Goal: Task Accomplishment & Management: Use online tool/utility

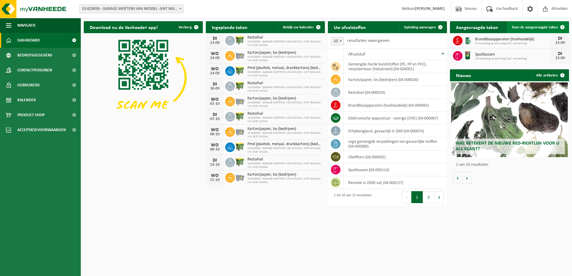
click at [562, 25] on span at bounding box center [562, 27] width 12 height 12
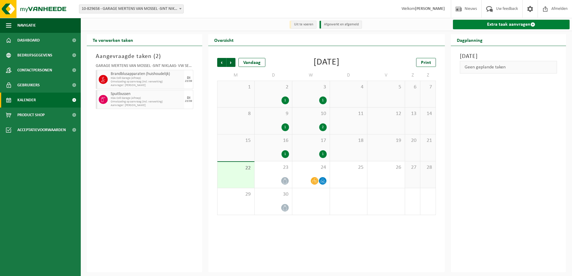
click at [516, 24] on link "Extra taak aanvragen" at bounding box center [511, 25] width 117 height 10
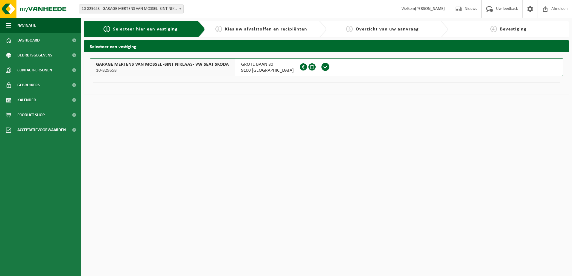
click at [321, 67] on span at bounding box center [325, 67] width 9 height 9
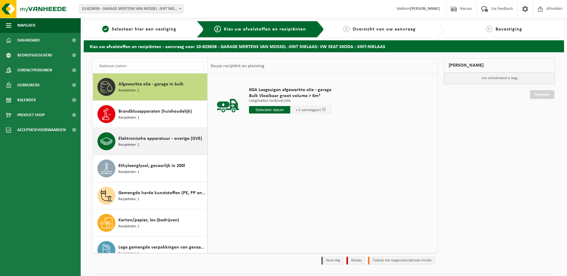
click at [152, 147] on div "Elektronische apparatuur - overige (OVE) Recipiënten: 1" at bounding box center [161, 142] width 87 height 18
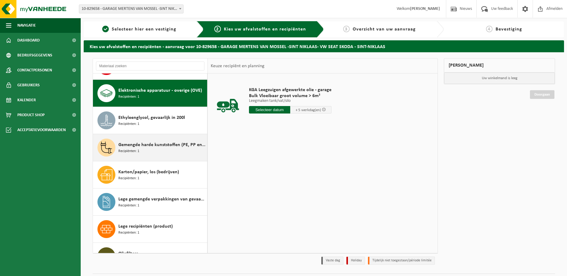
scroll to position [54, 0]
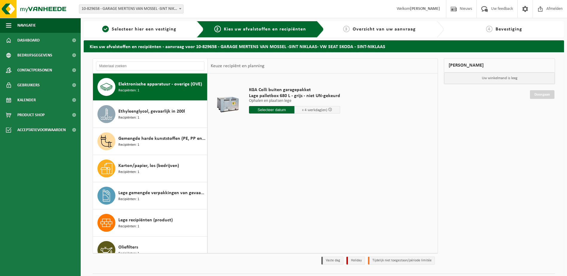
click at [263, 112] on input "text" at bounding box center [272, 109] width 46 height 7
click at [277, 172] on div "24" at bounding box center [275, 173] width 10 height 10
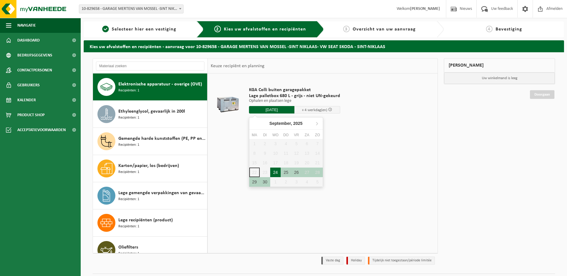
type input "Van 2025-09-24"
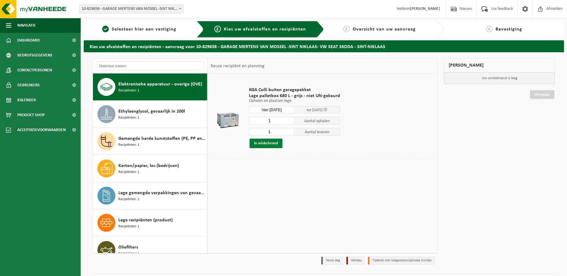
click at [265, 141] on button "In winkelmand" at bounding box center [266, 144] width 33 height 10
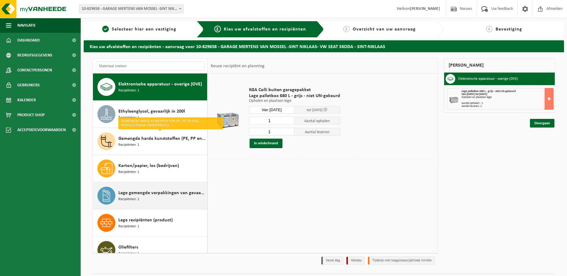
click at [157, 197] on div "Lege gemengde verpakkingen van gevaarlijke stoffen Recipiënten: 1" at bounding box center [161, 196] width 87 height 18
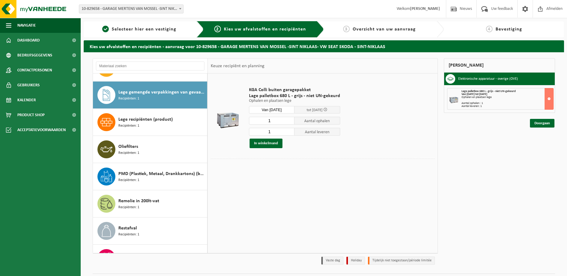
scroll to position [163, 0]
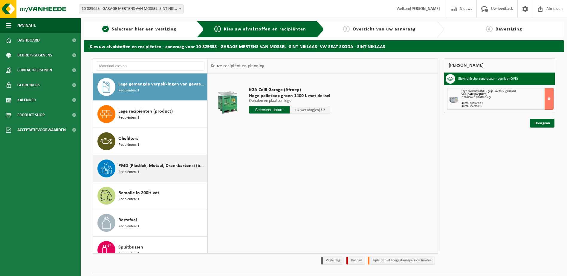
drag, startPoint x: 134, startPoint y: 144, endPoint x: 138, endPoint y: 146, distance: 5.0
click at [134, 144] on span "Recipiënten: 1" at bounding box center [128, 145] width 21 height 6
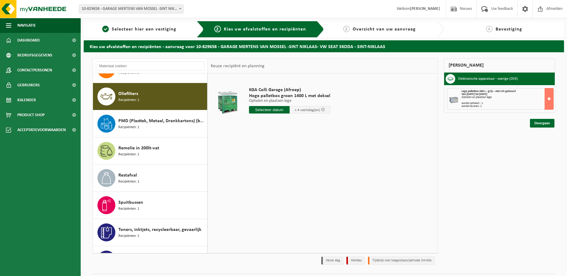
scroll to position [218, 0]
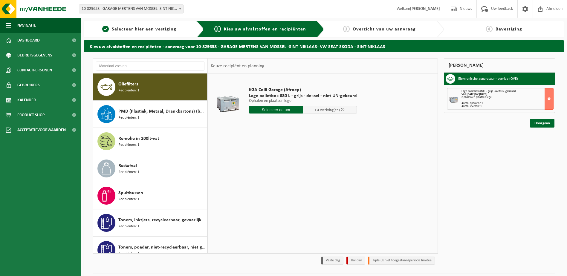
click at [264, 111] on input "text" at bounding box center [276, 109] width 54 height 7
click at [277, 173] on div "24" at bounding box center [275, 173] width 10 height 10
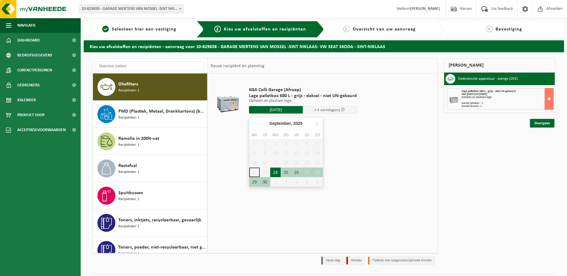
type input "Van 2025-09-24"
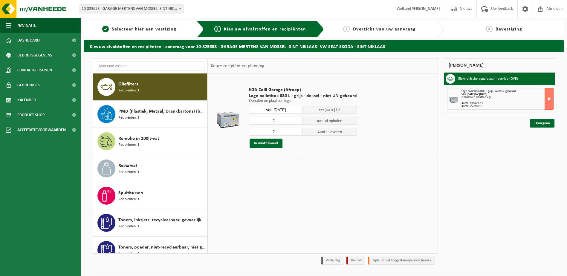
click at [282, 119] on input "2" at bounding box center [276, 121] width 54 height 8
type input "1"
click at [258, 142] on button "In winkelmand" at bounding box center [266, 144] width 33 height 10
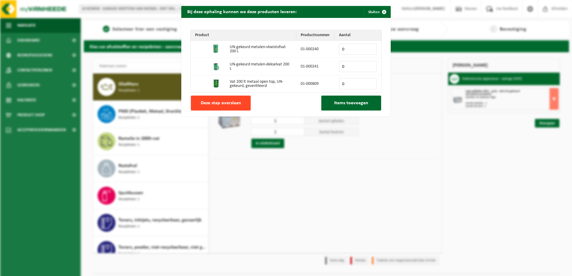
click at [214, 101] on span "Deze stap overslaan" at bounding box center [221, 103] width 40 height 5
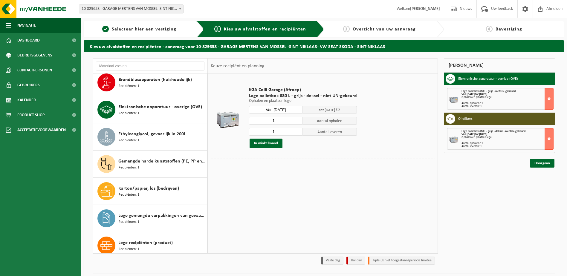
scroll to position [21, 0]
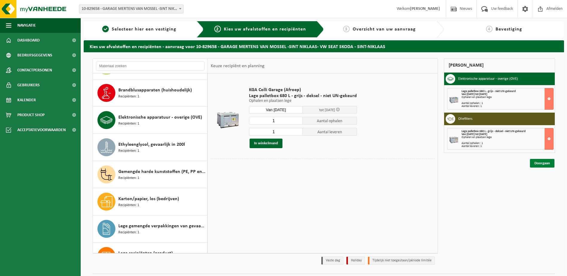
click at [545, 163] on link "Doorgaan" at bounding box center [542, 163] width 25 height 9
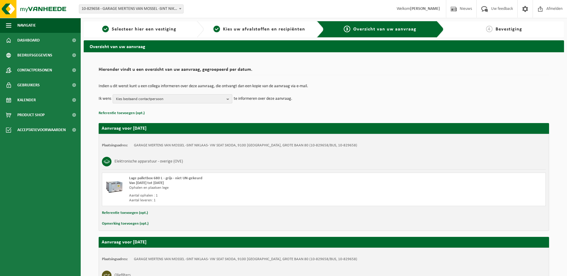
click at [184, 99] on span "Kies bestaand contactpersoon" at bounding box center [170, 99] width 108 height 9
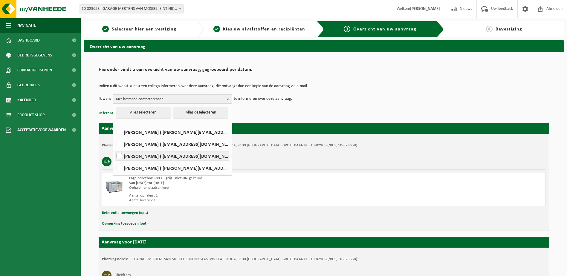
click at [165, 156] on label "Marc De Kegel ( marc.dekegel@vanmossel-mertens.be )" at bounding box center [172, 156] width 114 height 9
click at [115, 149] on input "Marc De Kegel ( marc.dekegel@vanmossel-mertens.be )" at bounding box center [114, 148] width 0 height 0
checkbox input "true"
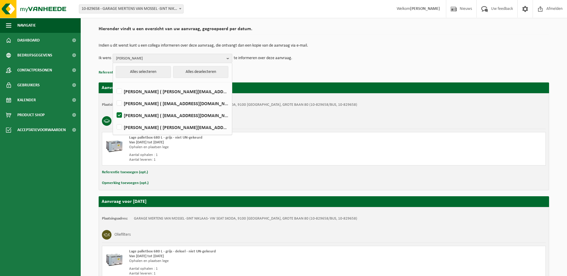
scroll to position [99, 0]
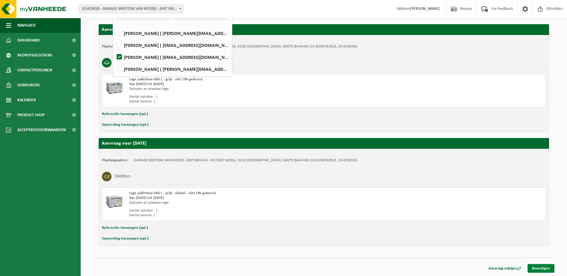
click at [540, 267] on link "Bevestigen" at bounding box center [541, 268] width 27 height 9
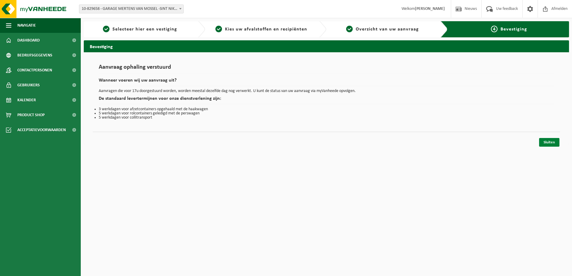
click at [549, 144] on link "Sluiten" at bounding box center [549, 142] width 20 height 9
